Goal: Task Accomplishment & Management: Use online tool/utility

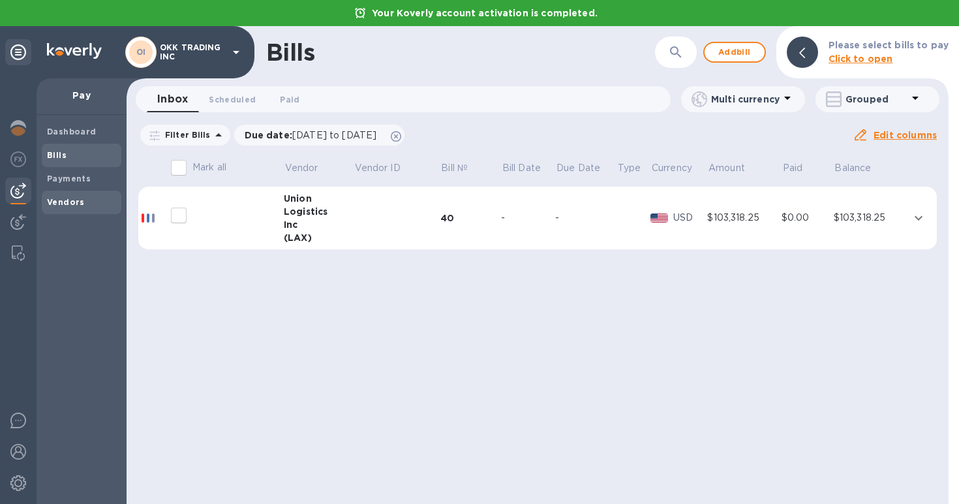
click at [63, 198] on b "Vendors" at bounding box center [66, 202] width 38 height 10
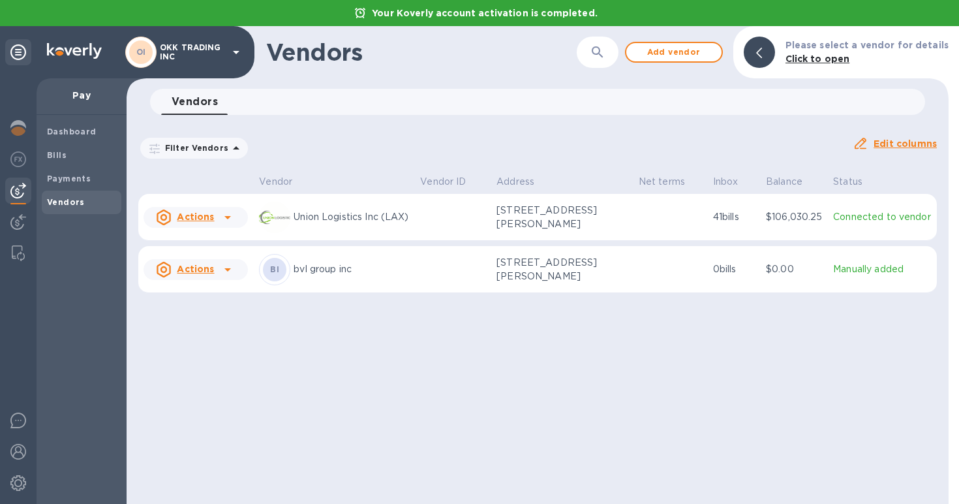
click at [338, 269] on p "bvl group inc" at bounding box center [352, 269] width 116 height 14
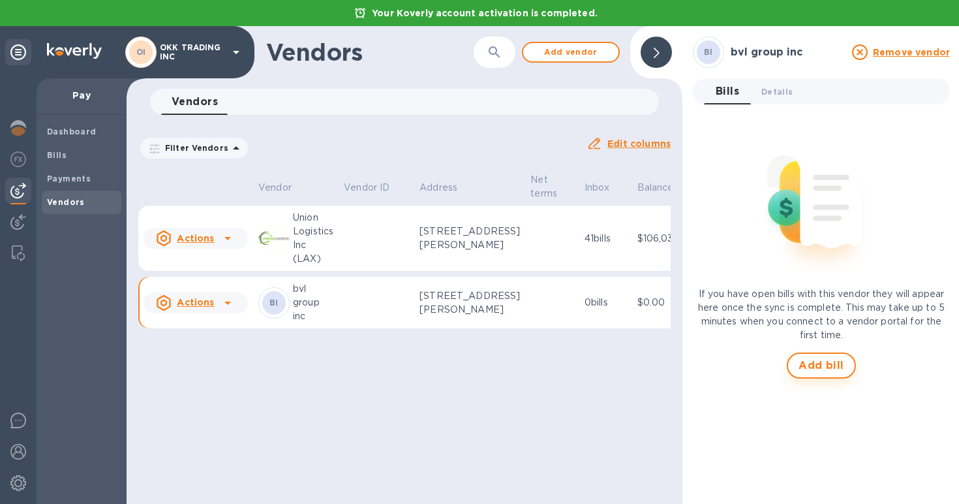
click at [834, 361] on span "Add bill" at bounding box center [821, 365] width 46 height 16
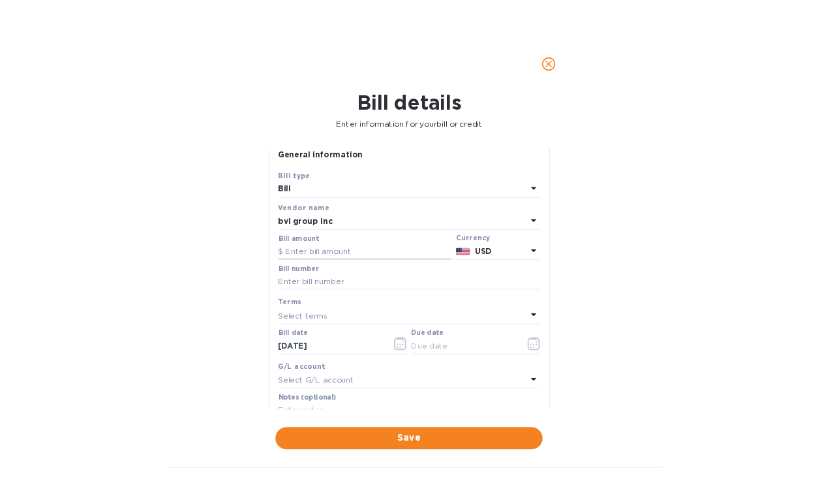
scroll to position [185, 0]
